Goal: Task Accomplishment & Management: Use online tool/utility

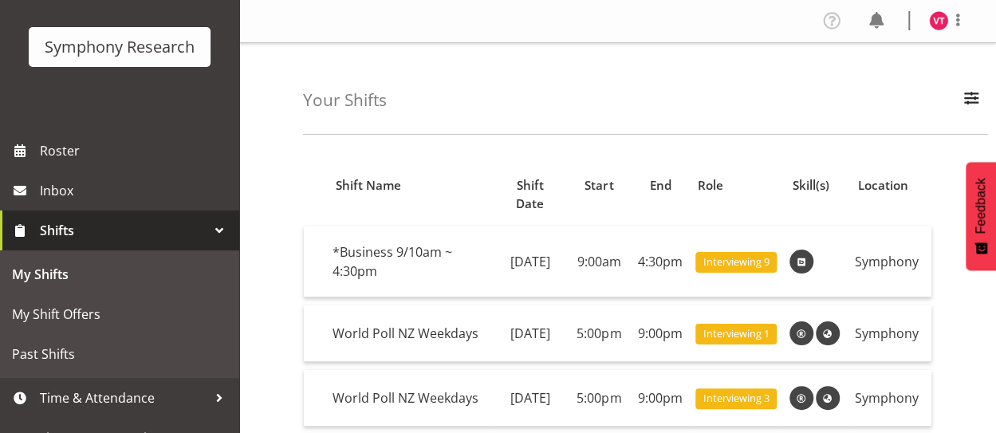
scroll to position [112, 0]
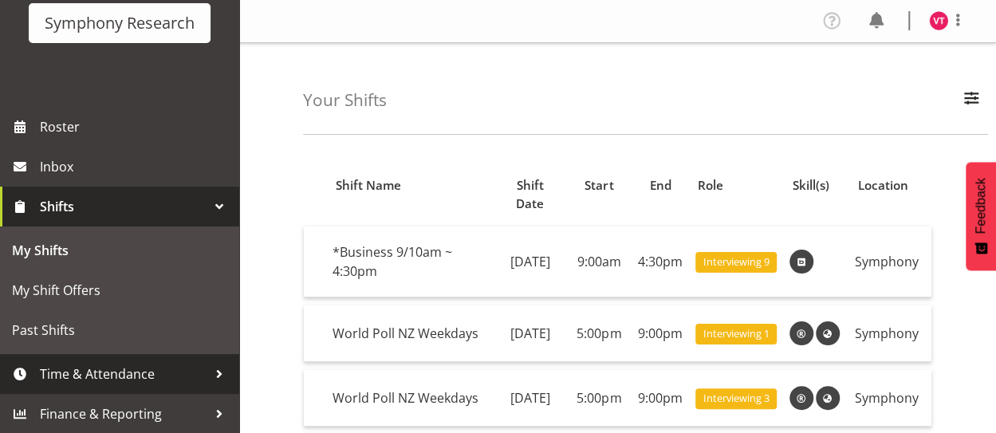
click at [75, 370] on span "Time & Attendance" at bounding box center [123, 374] width 167 height 24
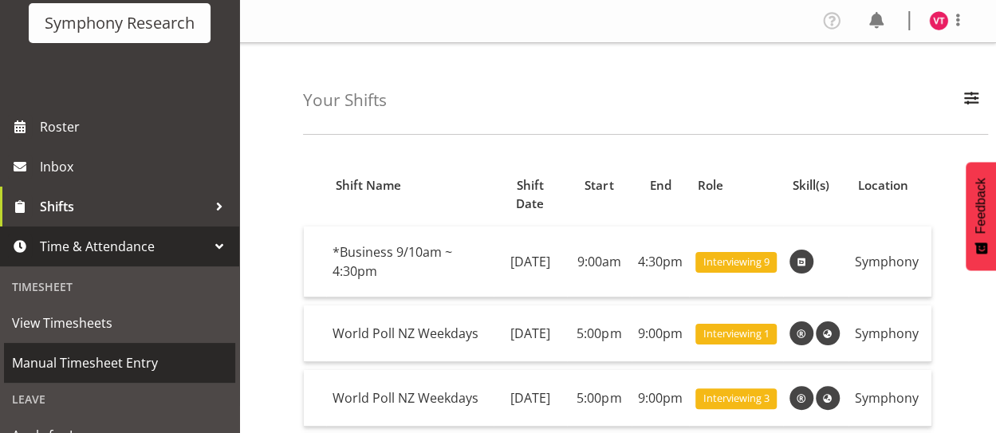
click at [77, 368] on span "Manual Timesheet Entry" at bounding box center [119, 363] width 215 height 24
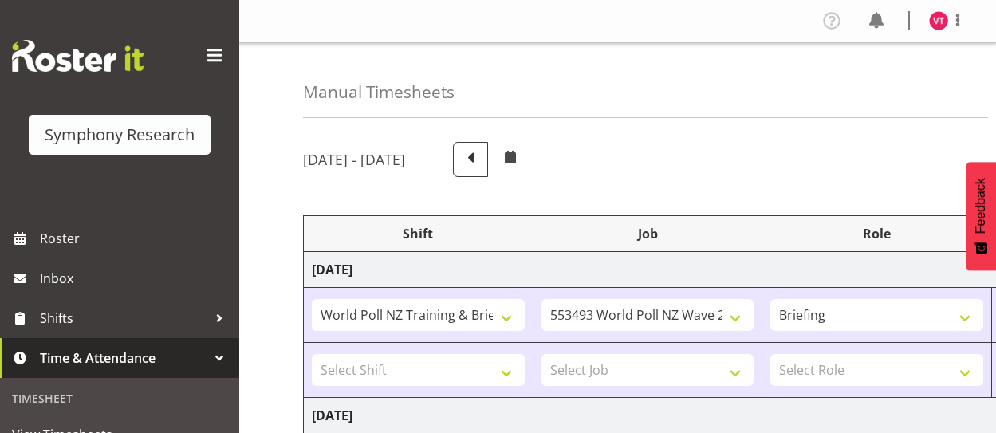
select select "39995"
select select "10527"
select select "48116"
select select "10242"
select select "47"
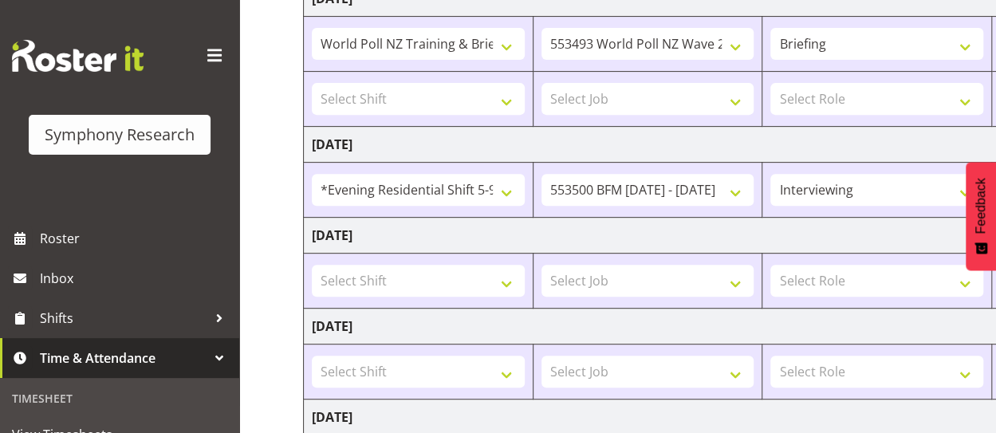
scroll to position [266, 0]
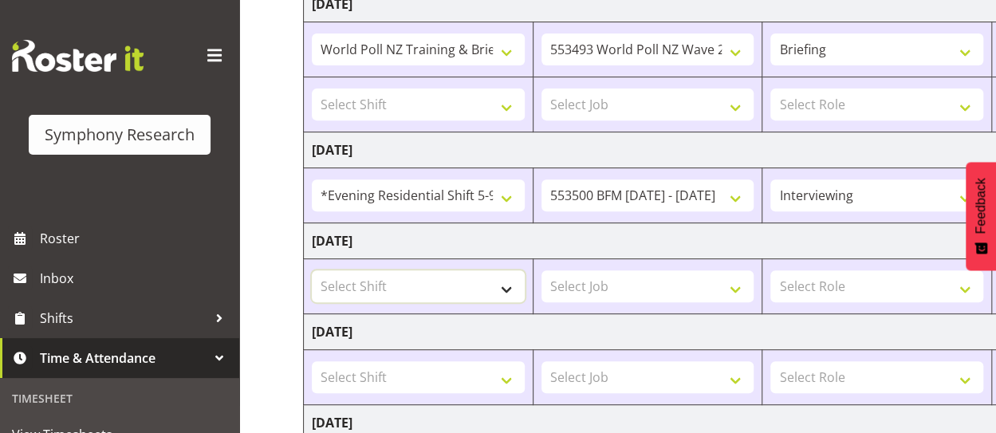
click at [480, 286] on select "Select Shift !!Project Briefing (Job to be assigned) !!Weekend Residential (Ros…" at bounding box center [418, 286] width 213 height 32
select select "41604"
click at [312, 270] on select "Select Shift !!Project Briefing (Job to be assigned) !!Weekend Residential (Ros…" at bounding box center [418, 286] width 213 height 32
click at [700, 278] on select "Select Job 550060 IF Admin 553492 World Poll Aus Wave 2 Main 2025 553493 World …" at bounding box center [647, 286] width 213 height 32
click at [692, 280] on select "Select Job 550060 IF Admin 553492 World Poll Aus Wave 2 Main 2025 553493 World …" at bounding box center [647, 286] width 213 height 32
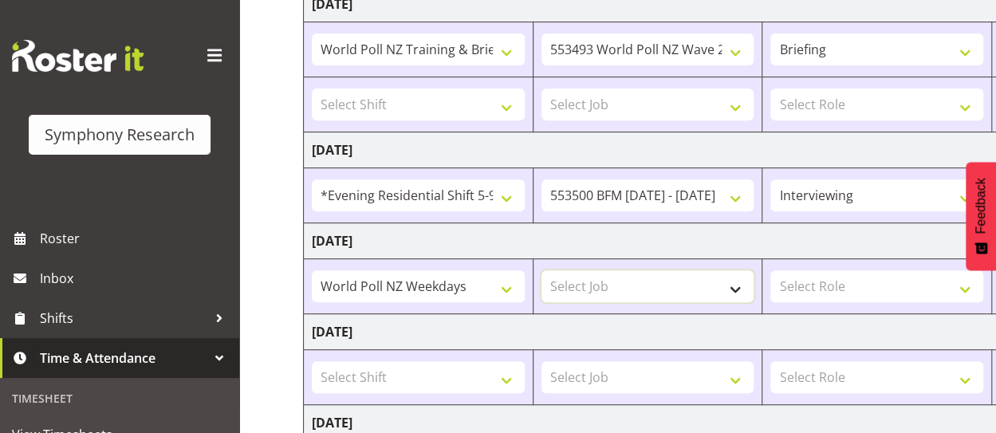
click at [614, 277] on select "Select Job 550060 IF Admin 553492 World Poll Aus Wave 2 Main 2025 553493 World …" at bounding box center [647, 286] width 213 height 32
